Goal: Task Accomplishment & Management: Manage account settings

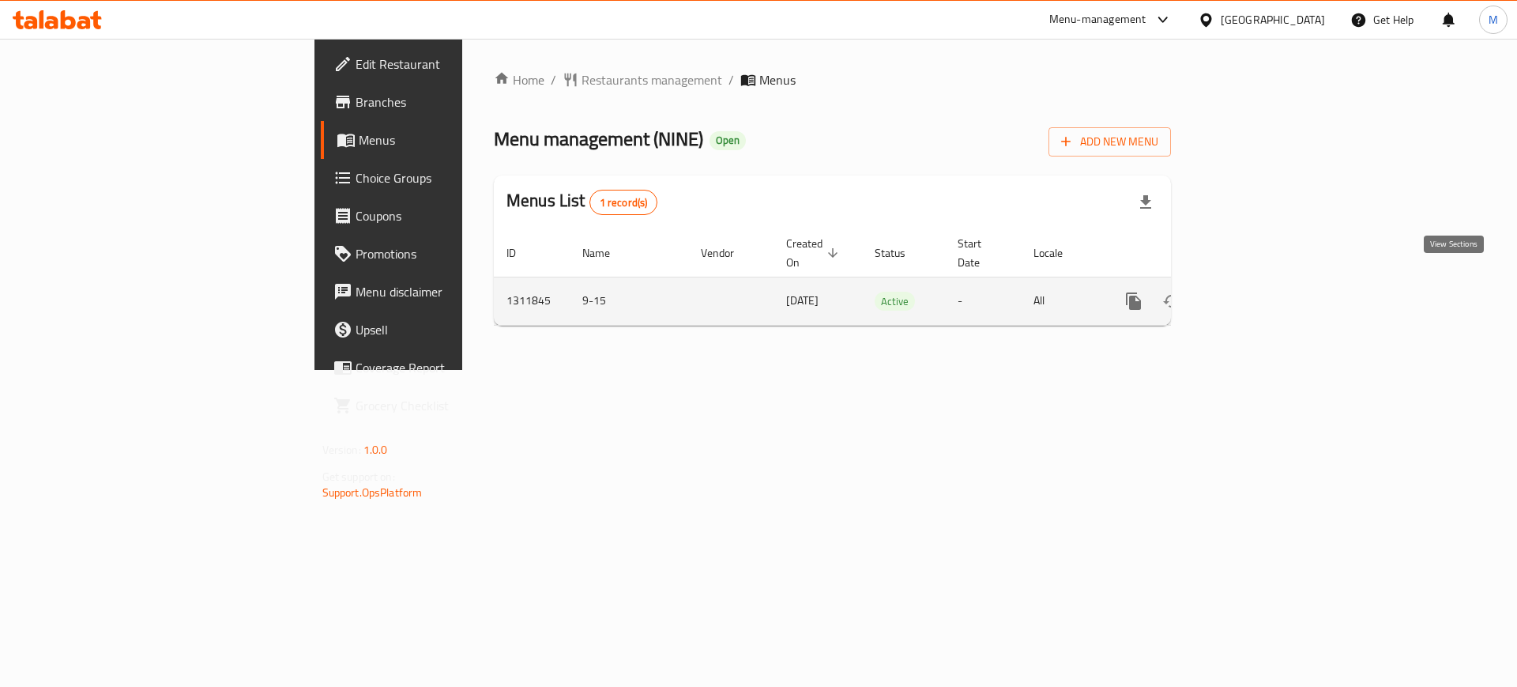
click at [1257, 292] on icon "enhanced table" at bounding box center [1247, 301] width 19 height 19
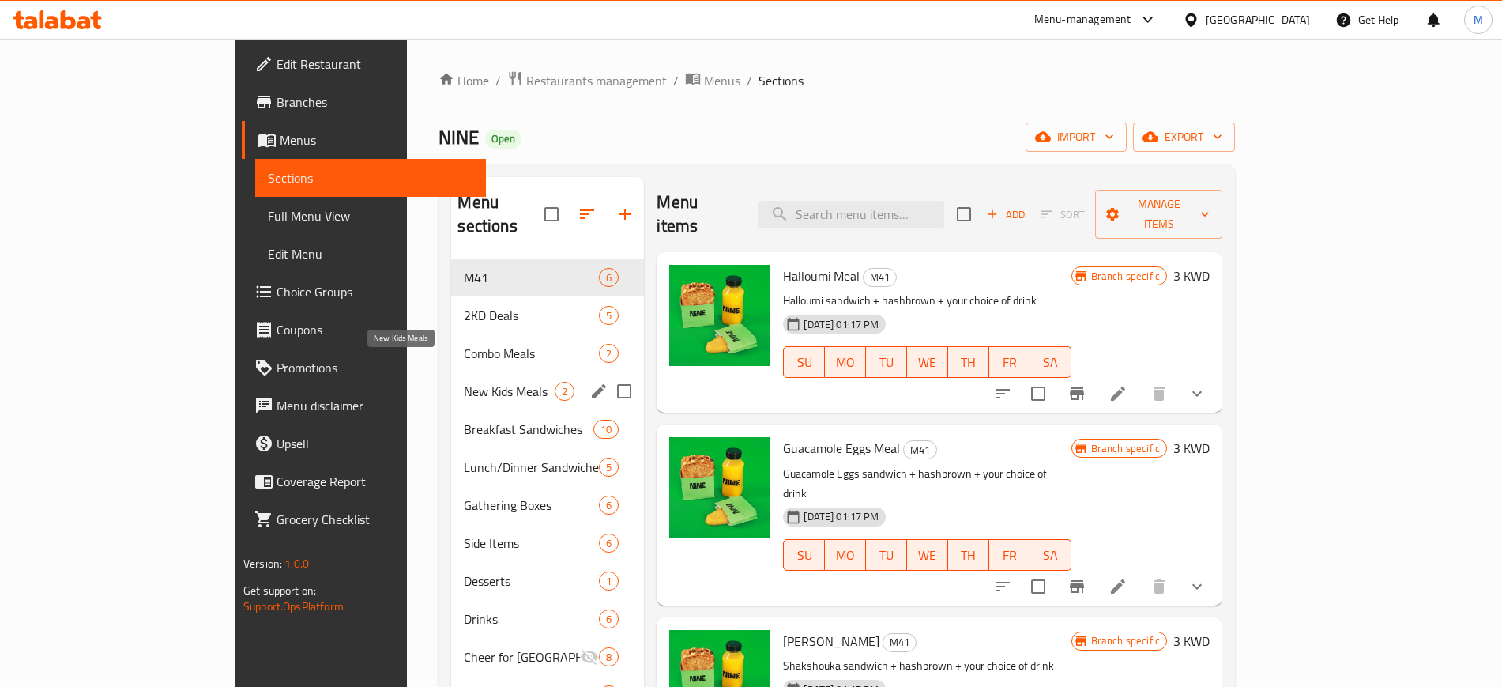
click at [464, 382] on span "New Kids Meals" at bounding box center [509, 391] width 91 height 19
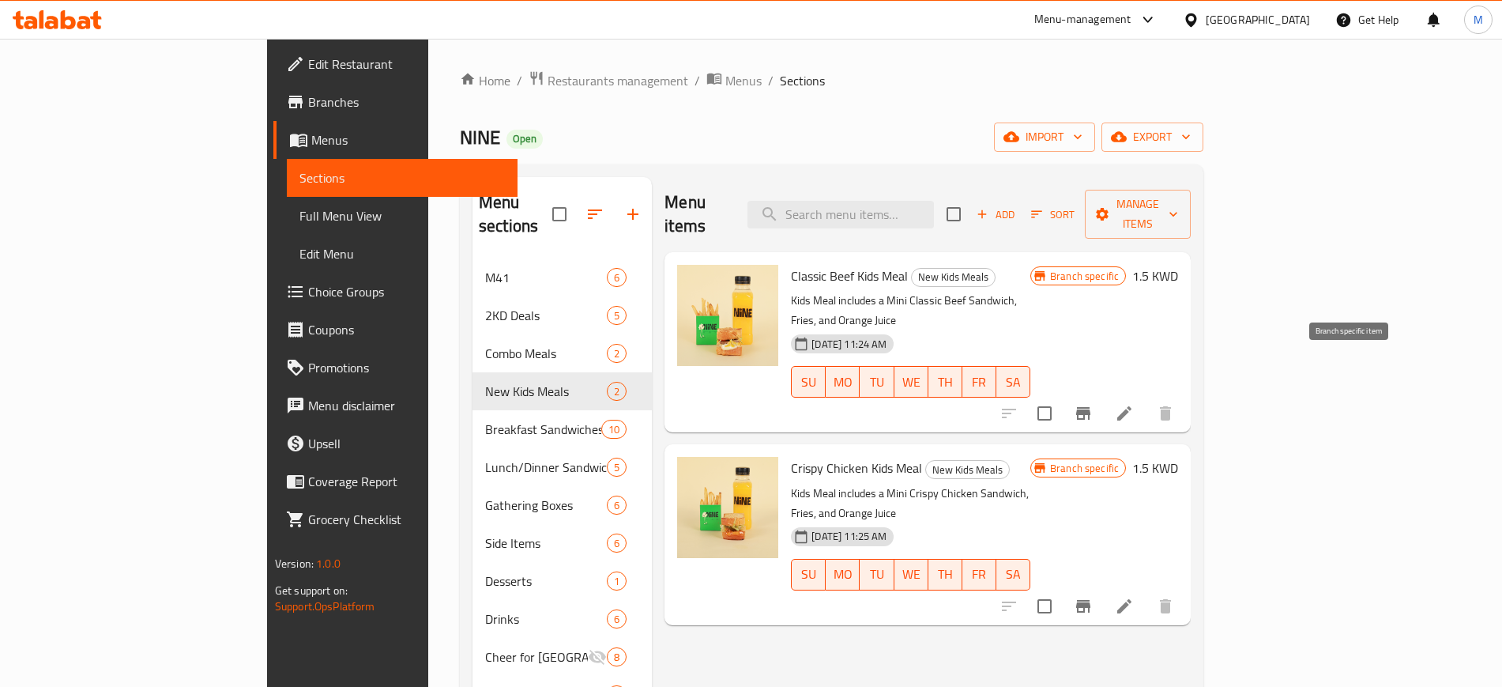
click at [1093, 404] on icon "Branch-specific-item" at bounding box center [1083, 413] width 19 height 19
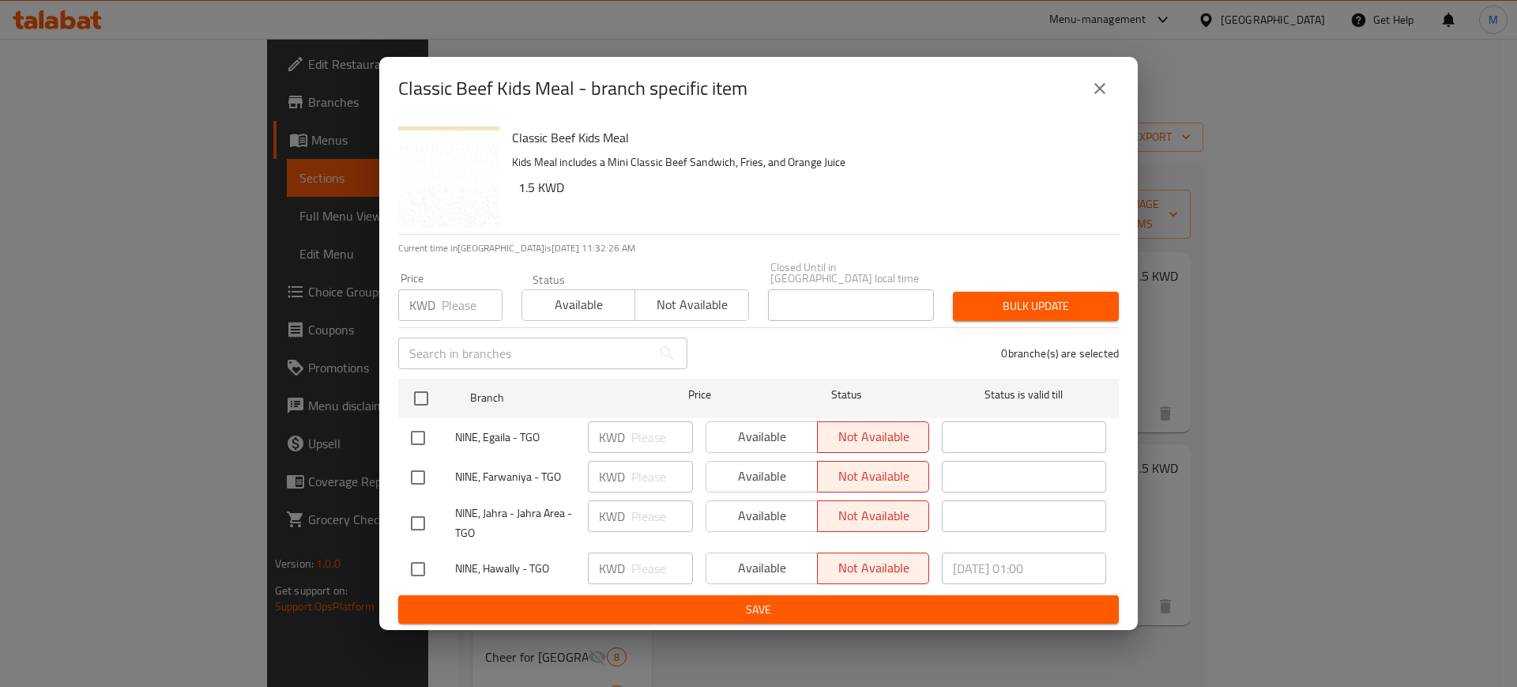
click at [1106, 107] on div "Classic Beef Kids Meal - branch specific item" at bounding box center [758, 89] width 721 height 38
click at [1104, 98] on icon "close" at bounding box center [1099, 88] width 19 height 19
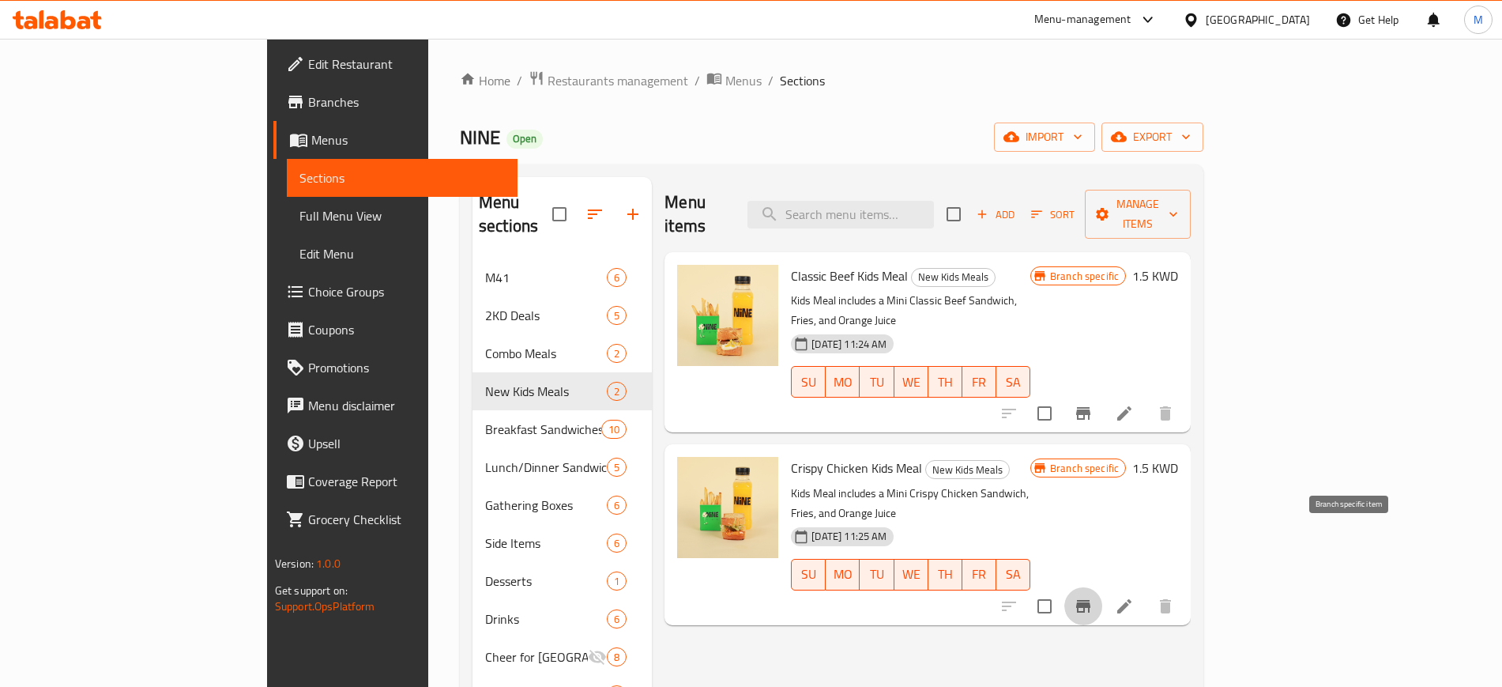
click at [1090, 600] on icon "Branch-specific-item" at bounding box center [1083, 606] width 14 height 13
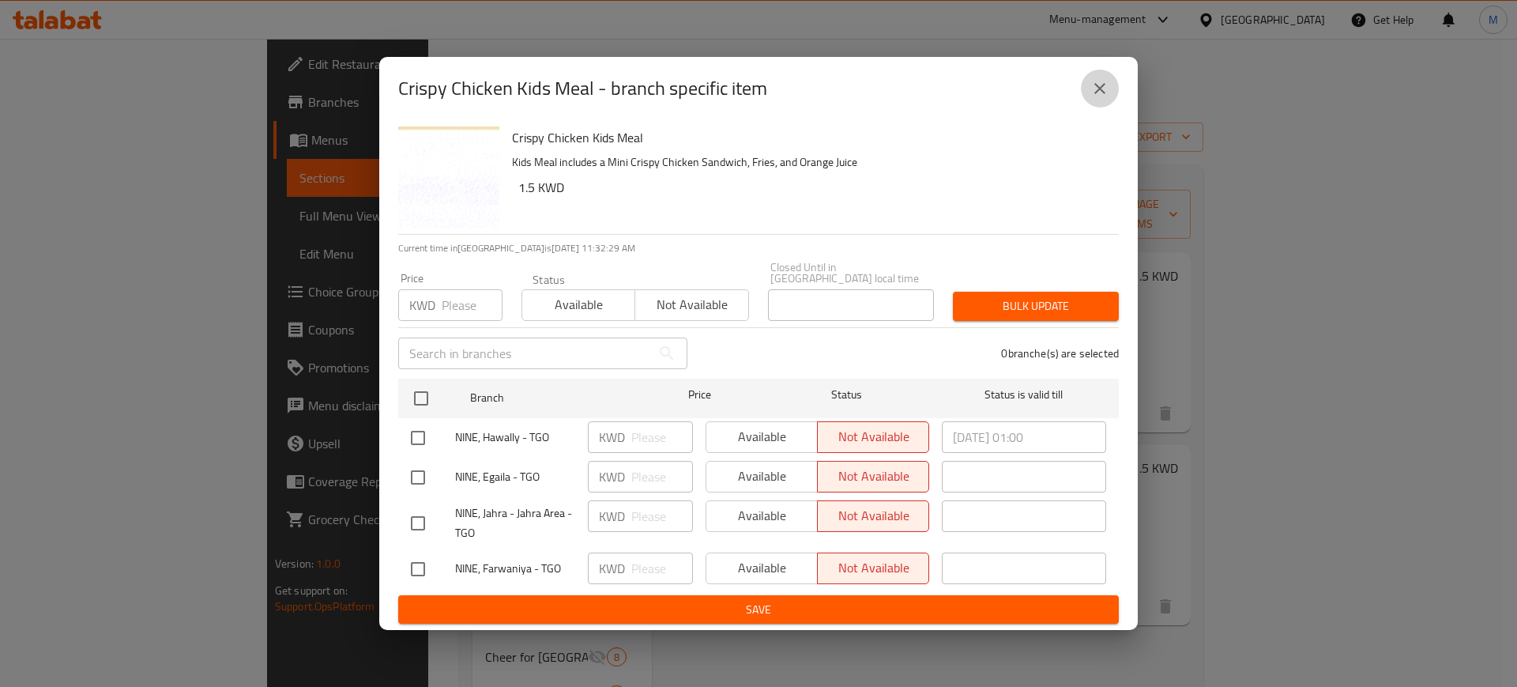
click at [1104, 98] on icon "close" at bounding box center [1099, 88] width 19 height 19
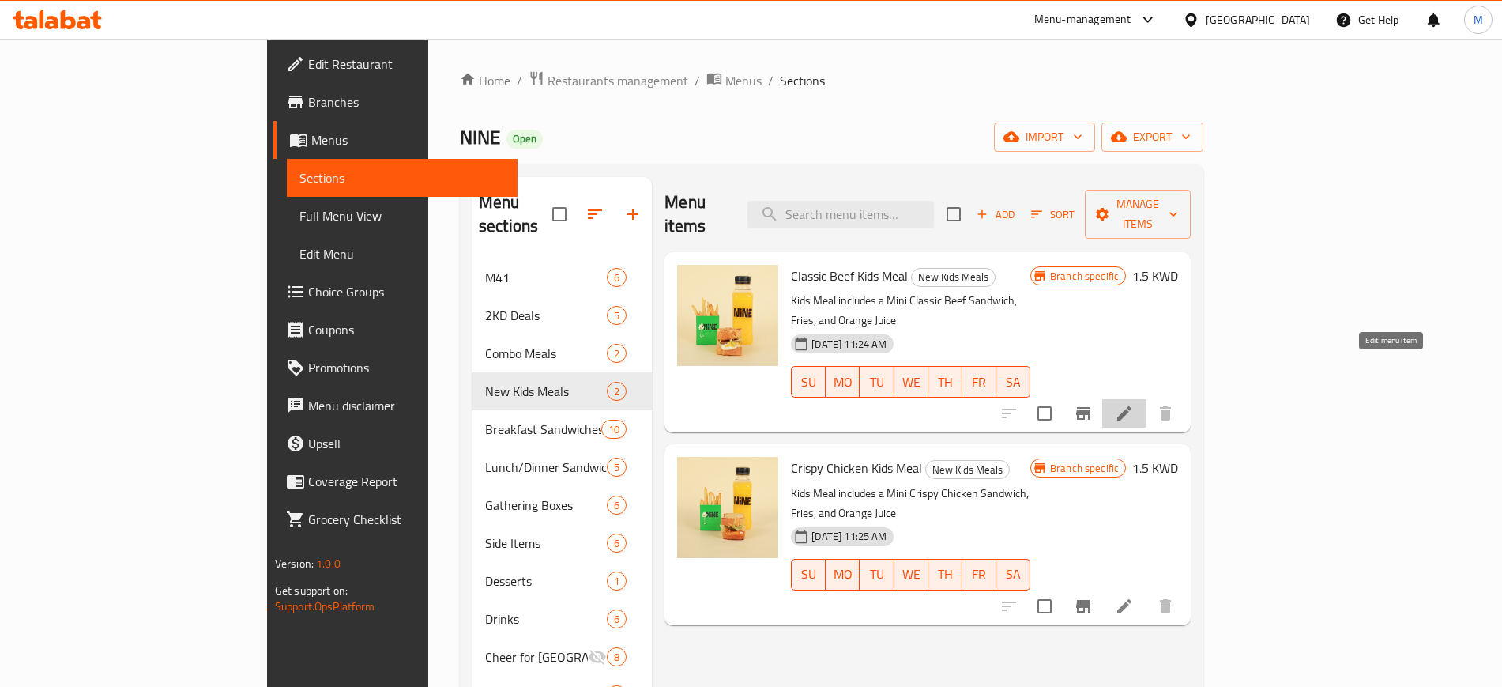
click at [1134, 404] on icon at bounding box center [1124, 413] width 19 height 19
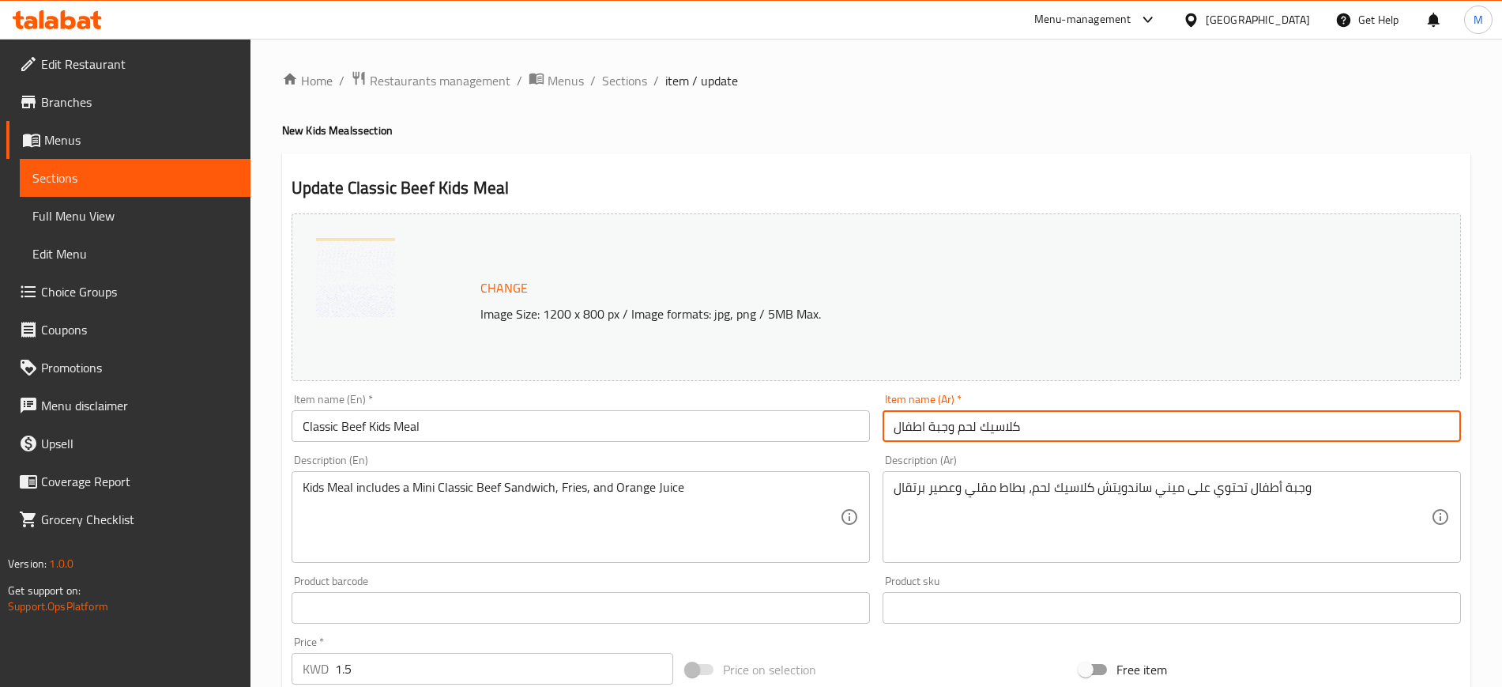
drag, startPoint x: 1056, startPoint y: 430, endPoint x: 720, endPoint y: 453, distance: 336.6
click at [720, 453] on div "Change Image Size: 1200 x 800 px / Image formats: jpg, png / 5MB Max. Item name…" at bounding box center [876, 559] width 1182 height 704
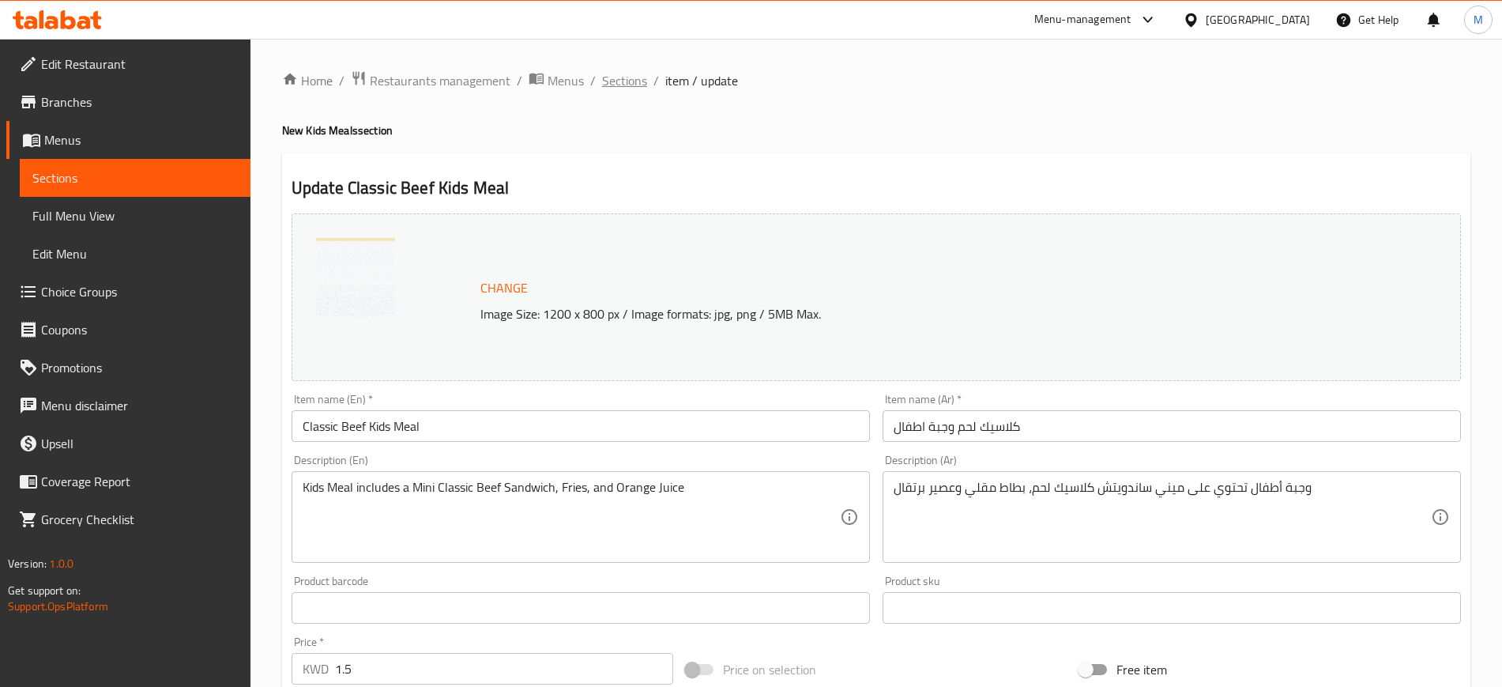
click at [608, 71] on span "Sections" at bounding box center [624, 80] width 45 height 19
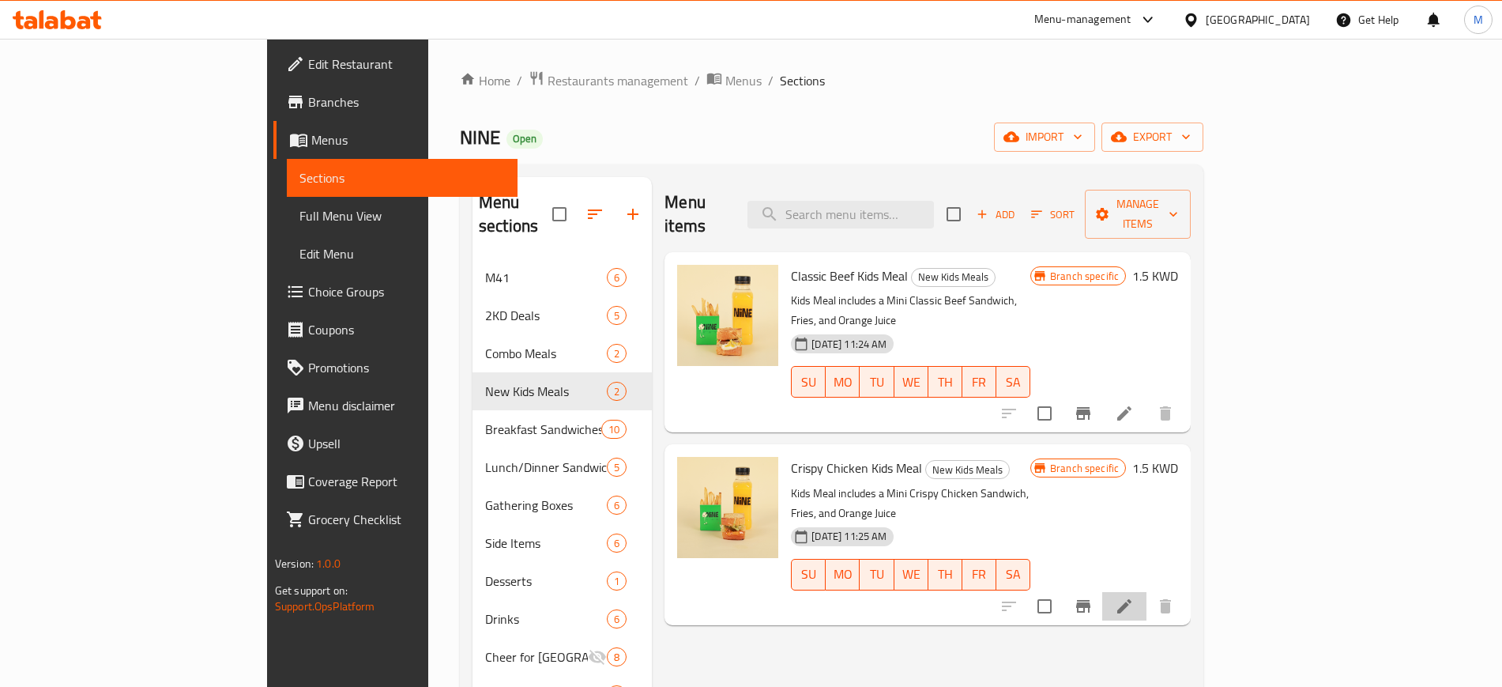
click at [1147, 592] on li at bounding box center [1124, 606] width 44 height 28
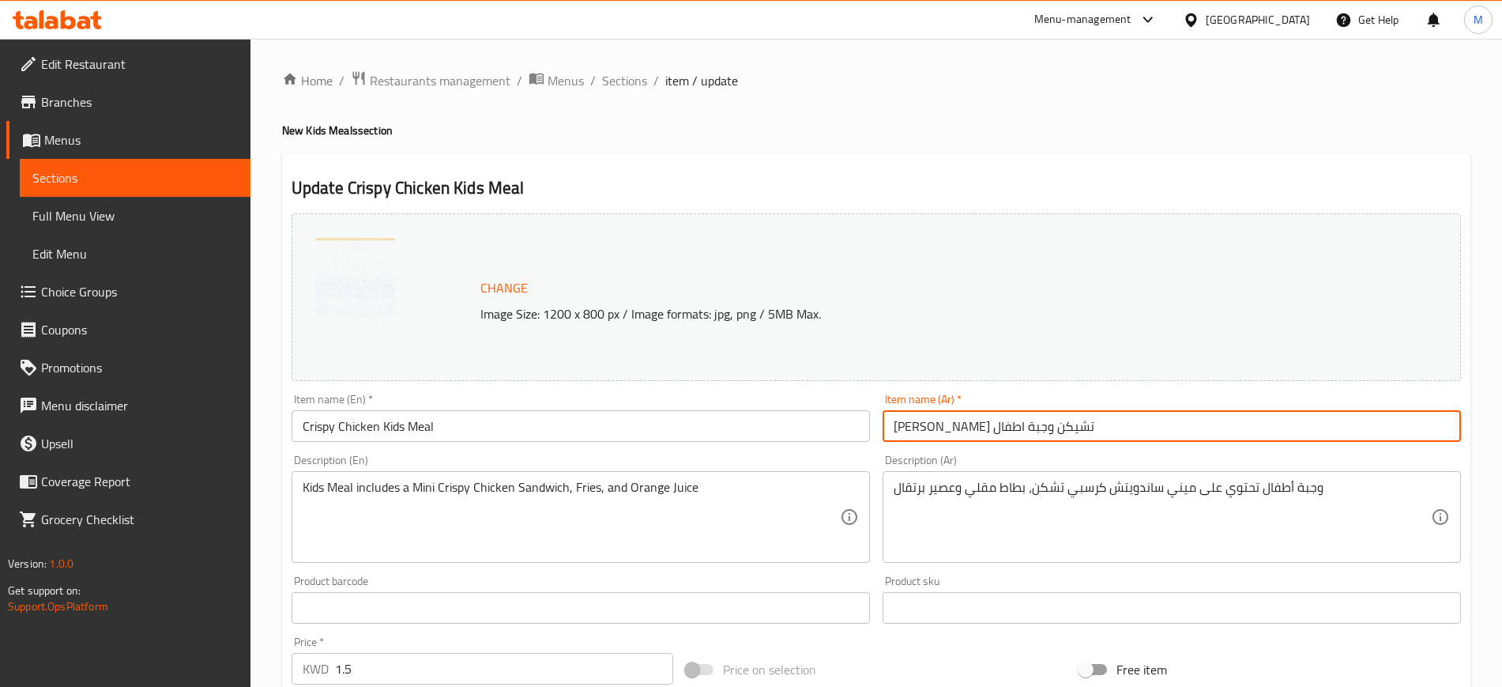
drag, startPoint x: 1091, startPoint y: 421, endPoint x: 756, endPoint y: 427, distance: 335.1
click at [756, 427] on div "Change Image Size: 1200 x 800 px / Image formats: jpg, png / 5MB Max. Item name…" at bounding box center [876, 559] width 1182 height 704
click at [615, 82] on span "Sections" at bounding box center [624, 80] width 45 height 19
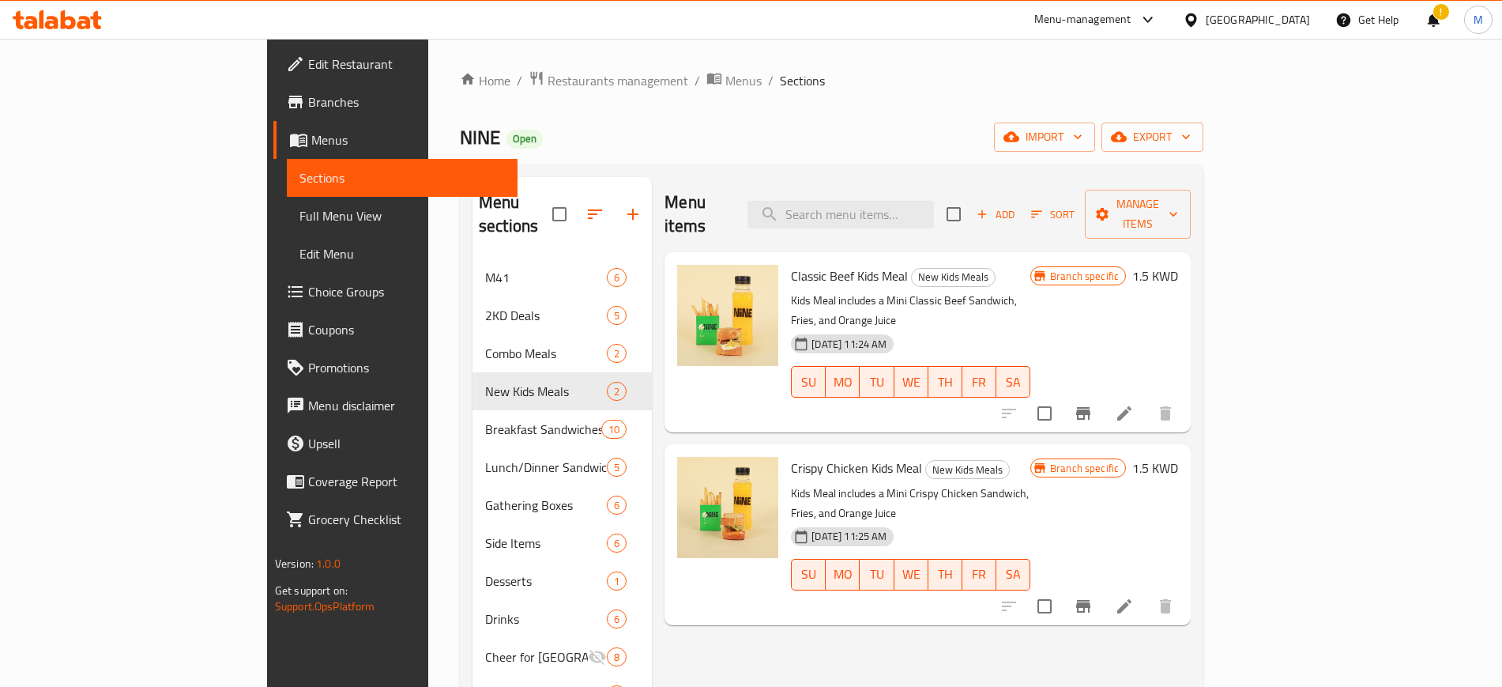
click at [71, 22] on icon at bounding box center [57, 19] width 89 height 19
